Goal: Task Accomplishment & Management: Use online tool/utility

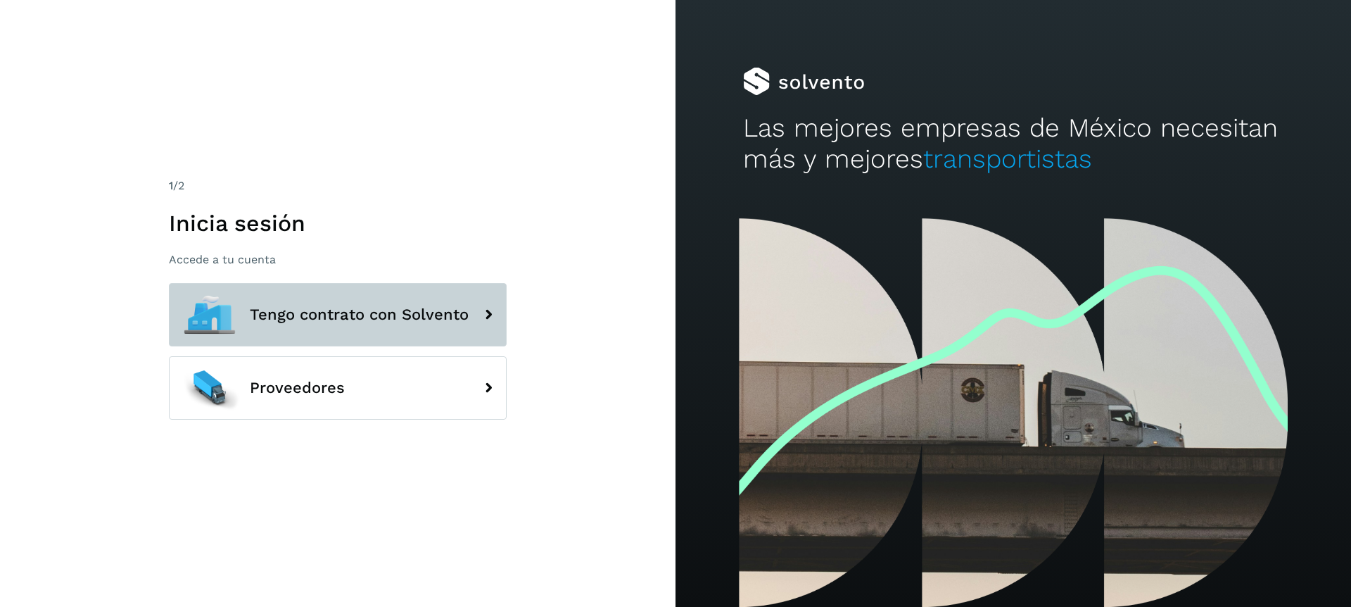
click at [364, 316] on span "Tengo contrato con Solvento" at bounding box center [359, 314] width 219 height 17
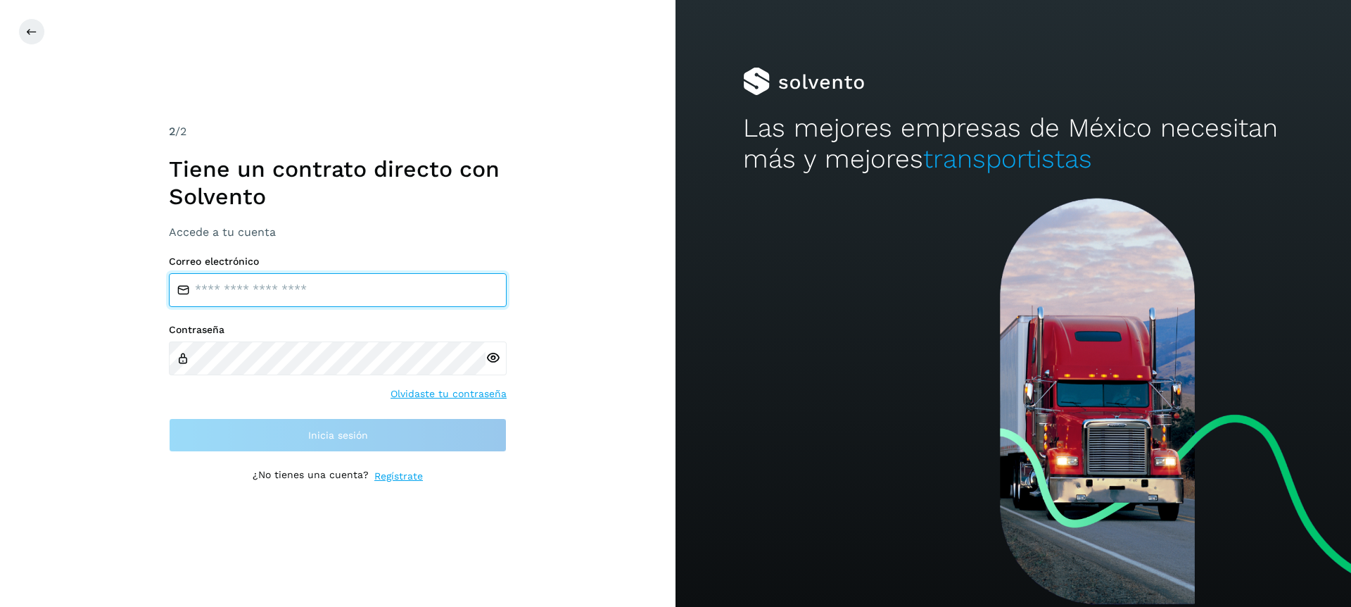
click at [274, 297] on input "email" at bounding box center [338, 290] width 338 height 34
type input "**********"
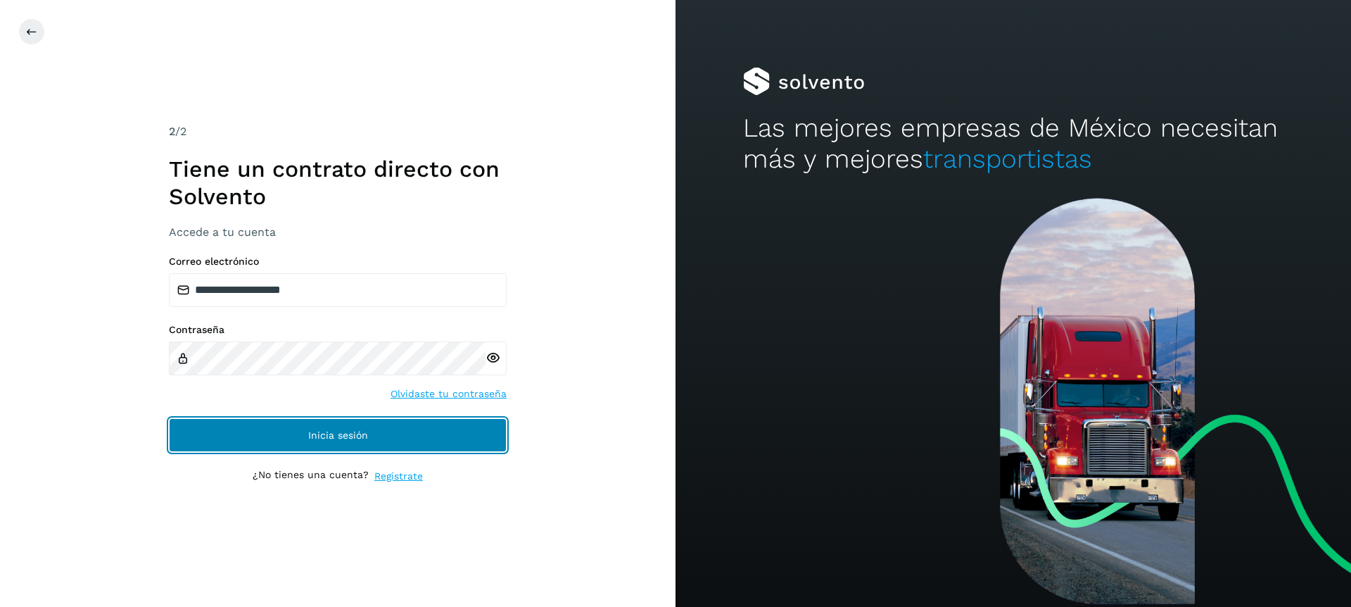
click at [332, 437] on span "Inicia sesión" at bounding box center [338, 435] width 60 height 10
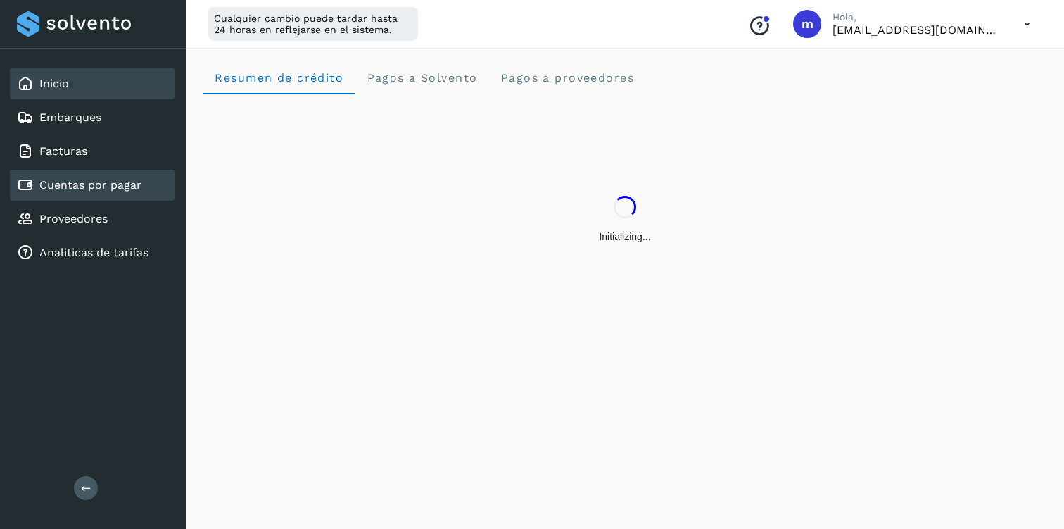
click at [94, 194] on div "Cuentas por pagar" at bounding box center [92, 185] width 165 height 31
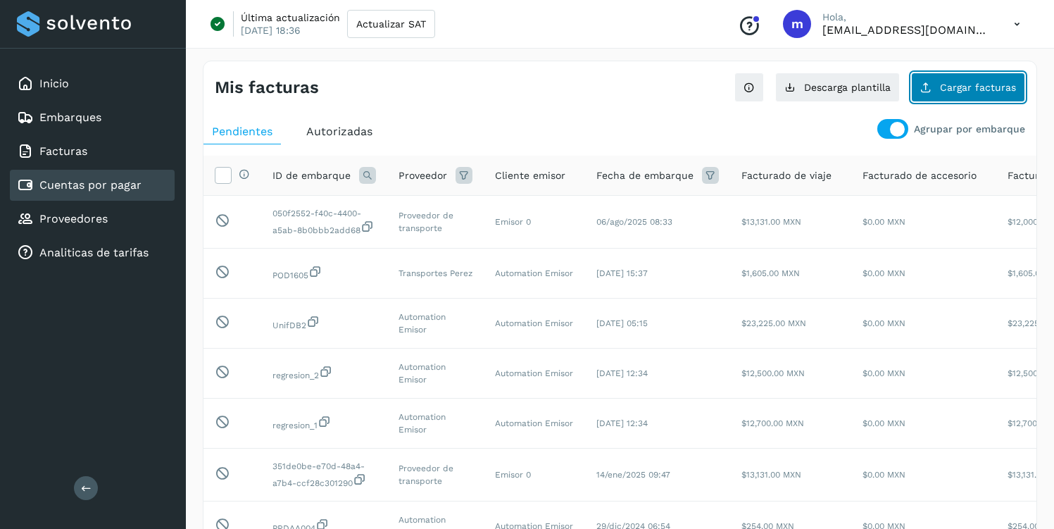
click at [961, 100] on button "Cargar facturas" at bounding box center [968, 87] width 114 height 30
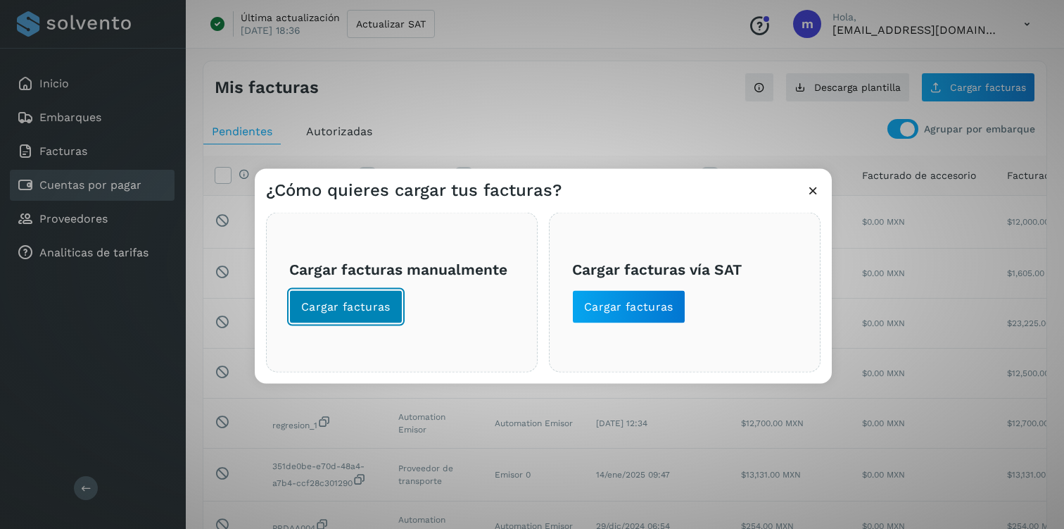
click at [384, 307] on span "Cargar facturas" at bounding box center [345, 305] width 89 height 15
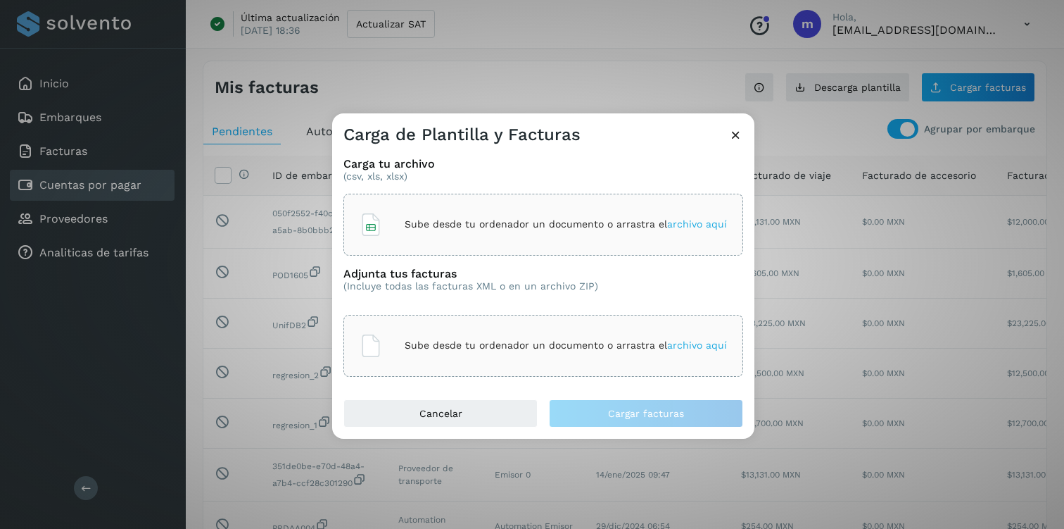
click at [462, 219] on p "Sube desde tu ordenador un documento o arrastra el archivo aquí" at bounding box center [566, 224] width 322 height 12
click at [494, 346] on p "Sube desde tu ordenador un documento o arrastra el archivo aquí" at bounding box center [566, 345] width 322 height 12
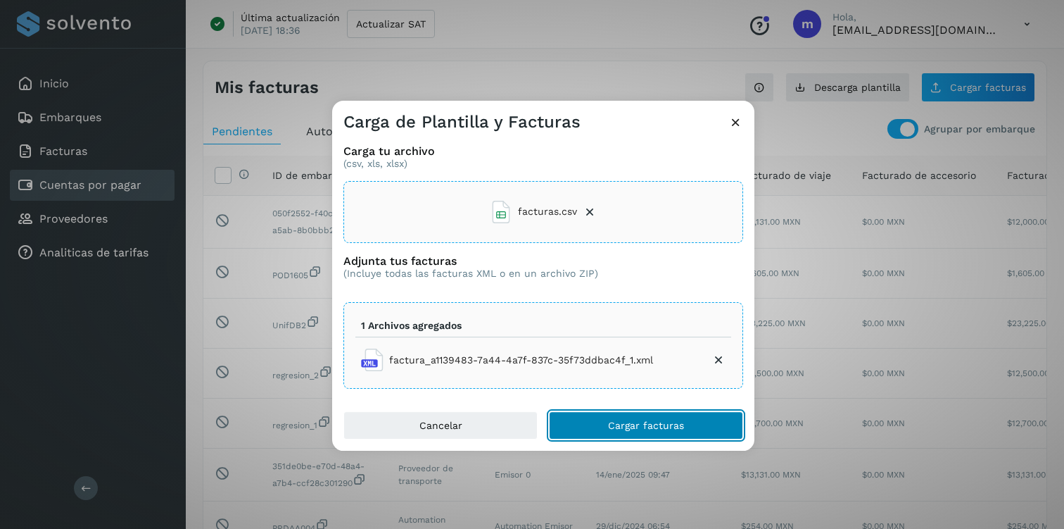
click at [631, 426] on span "Cargar facturas" at bounding box center [646, 425] width 76 height 10
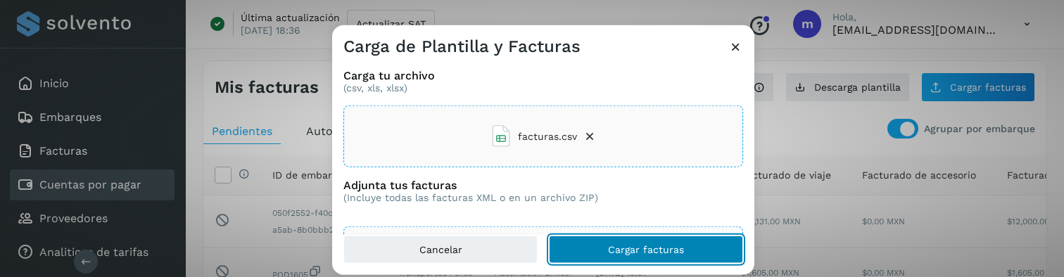
click at [657, 247] on span "Cargar facturas" at bounding box center [646, 249] width 76 height 10
